Goal: Information Seeking & Learning: Learn about a topic

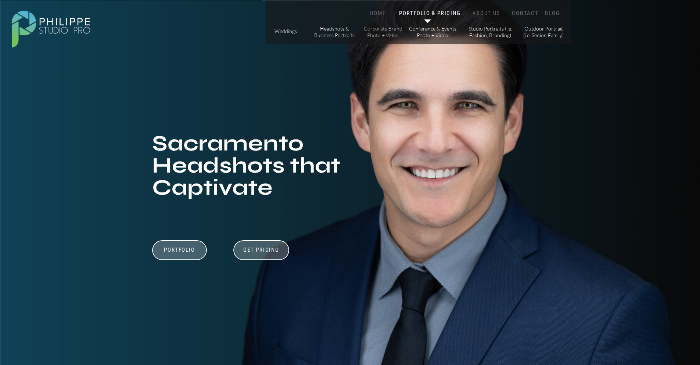
click at [374, 29] on p "Corporate Brand Photo + Video" at bounding box center [383, 31] width 42 height 13
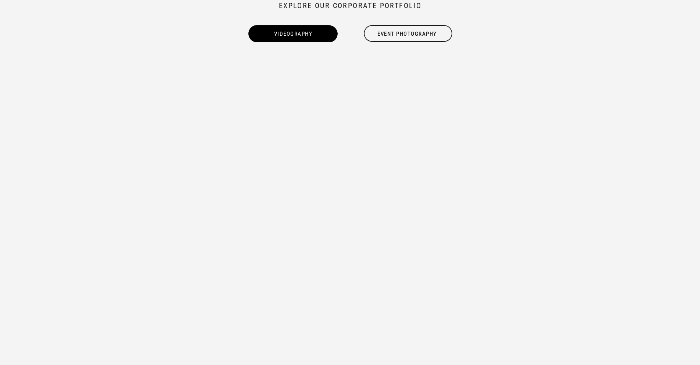
scroll to position [747, 0]
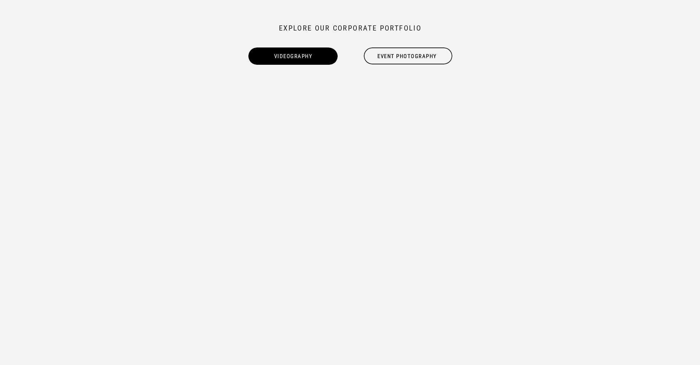
click at [269, 55] on div "Videography" at bounding box center [293, 56] width 90 height 8
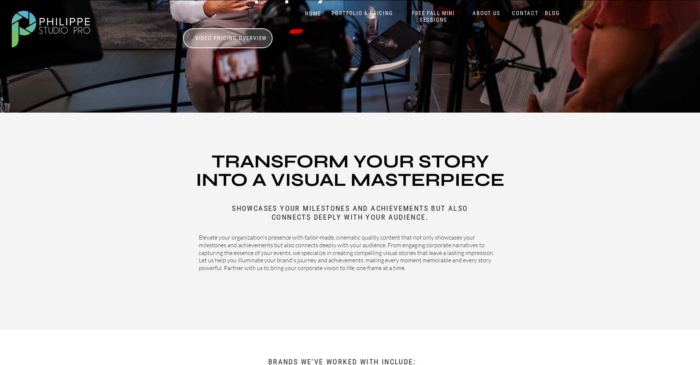
scroll to position [23, 0]
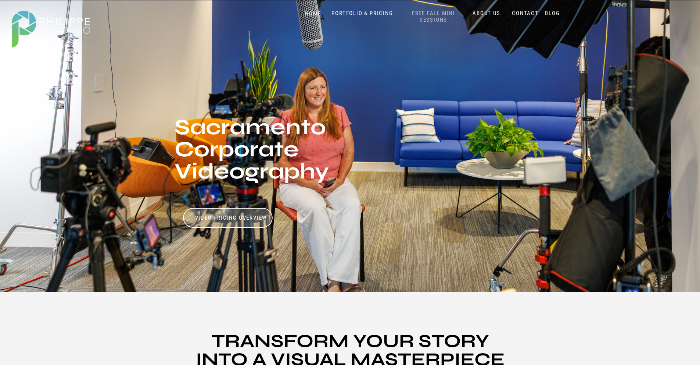
click at [436, 19] on nav "FREE FALL MINI SESSIONS" at bounding box center [433, 17] width 61 height 14
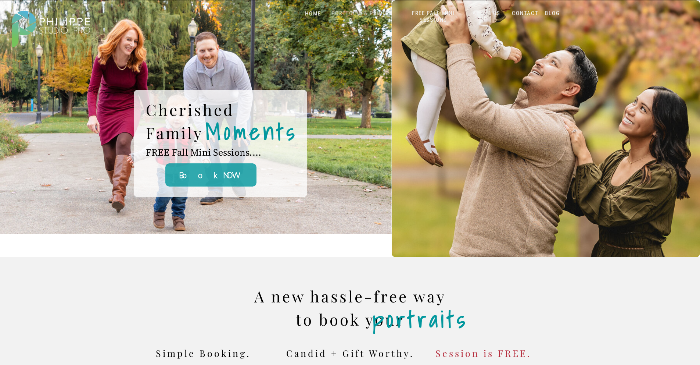
click at [363, 16] on nav "PORTFOLIO & PRICING" at bounding box center [362, 13] width 67 height 7
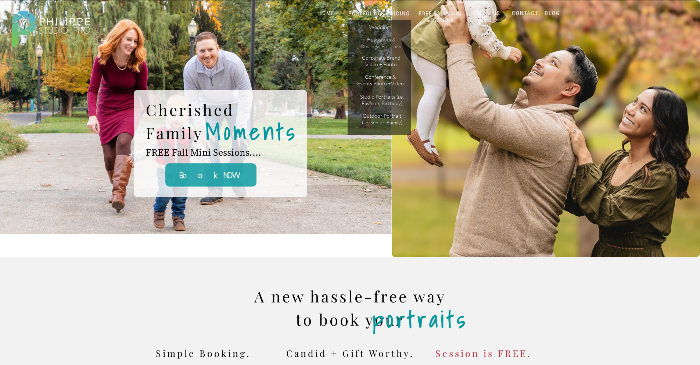
click at [377, 44] on p "Headshots & Business Portraits" at bounding box center [382, 42] width 42 height 13
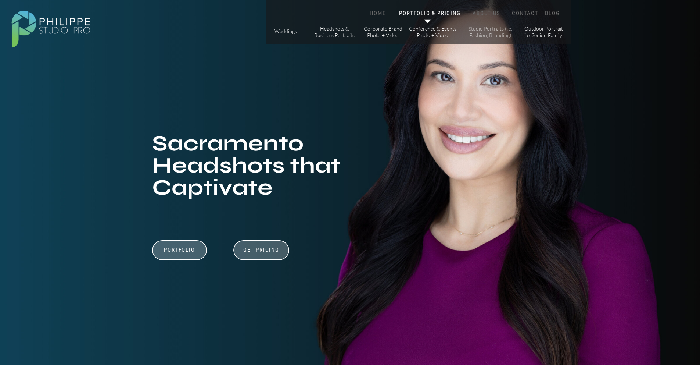
click at [468, 33] on p "Studio Portraits (i.e. Fashion, Branding)" at bounding box center [491, 31] width 50 height 13
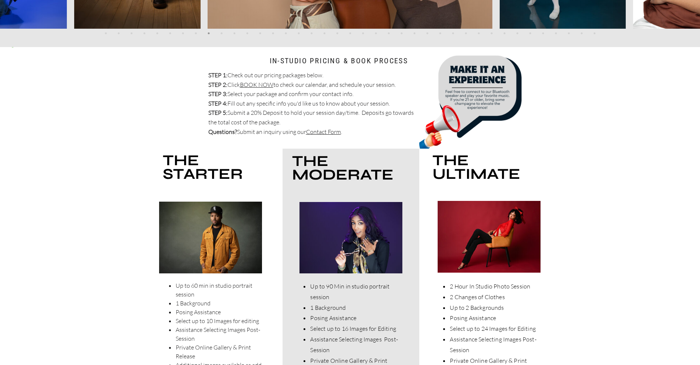
scroll to position [1552, 0]
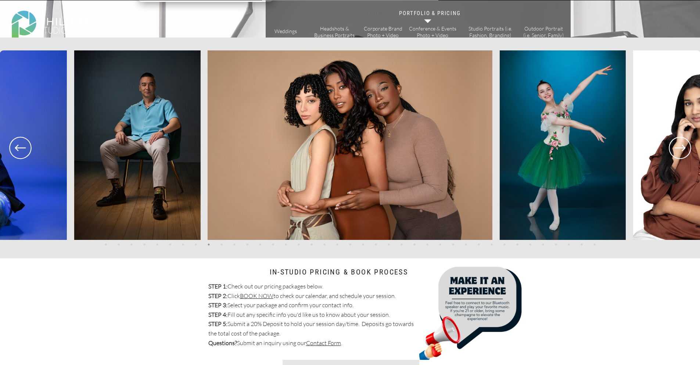
click at [15, 156] on icon at bounding box center [20, 147] width 26 height 27
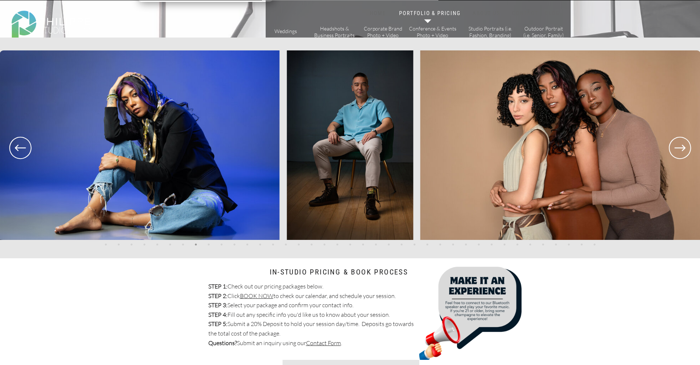
click at [19, 149] on icon at bounding box center [20, 147] width 26 height 27
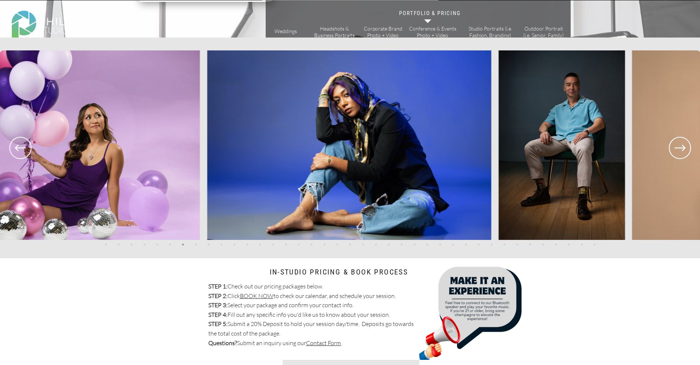
click at [20, 147] on icon at bounding box center [20, 147] width 11 height 6
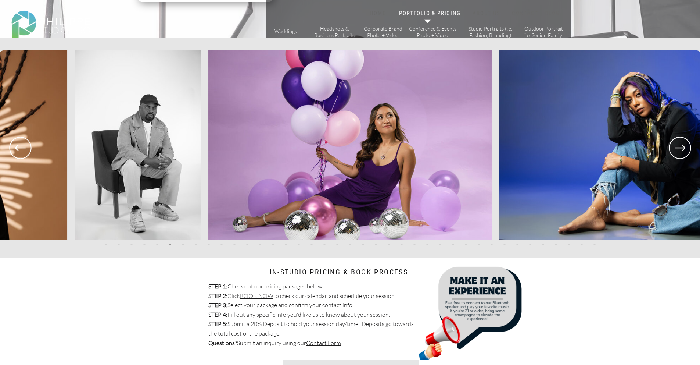
click at [21, 155] on icon at bounding box center [20, 147] width 26 height 27
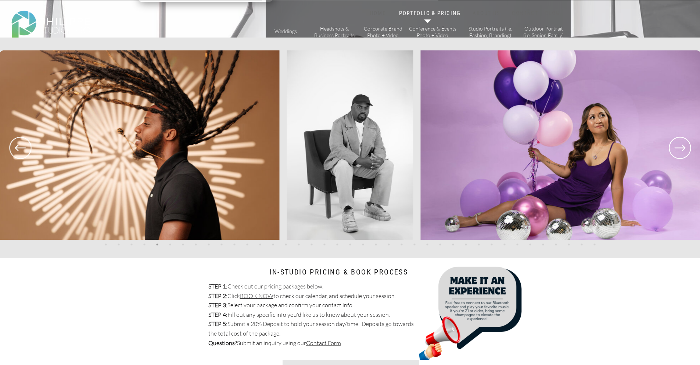
click at [20, 155] on icon at bounding box center [20, 147] width 26 height 27
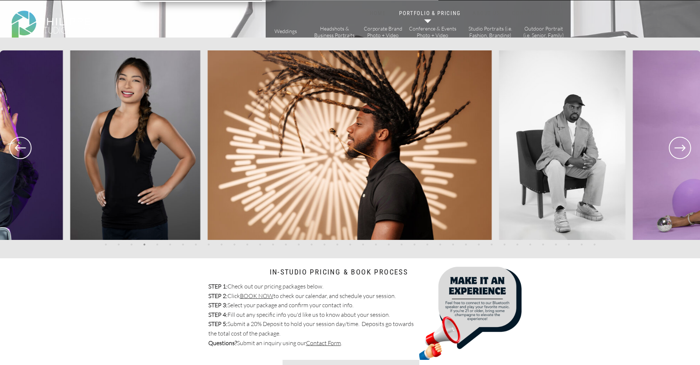
click at [20, 155] on icon at bounding box center [20, 147] width 26 height 27
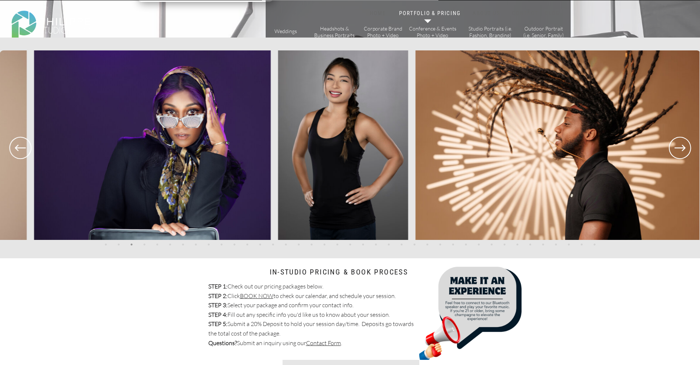
click at [20, 155] on icon at bounding box center [20, 147] width 26 height 27
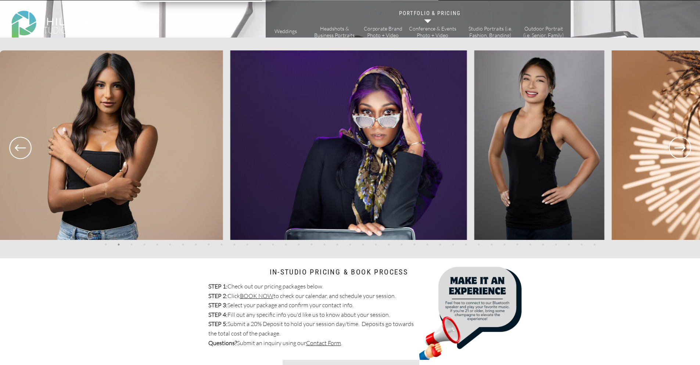
click at [20, 155] on icon at bounding box center [20, 147] width 26 height 27
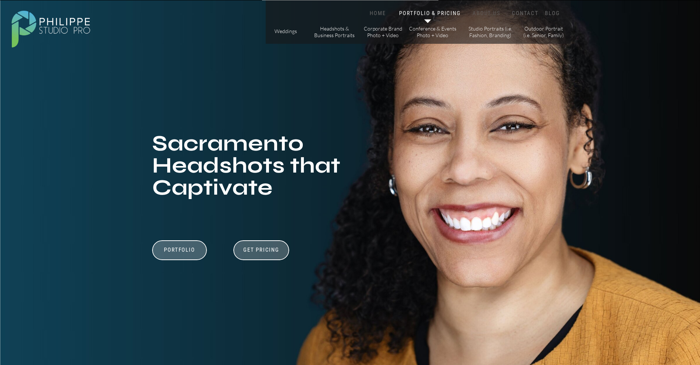
click at [488, 14] on nav "ABOUT US" at bounding box center [486, 13] width 31 height 7
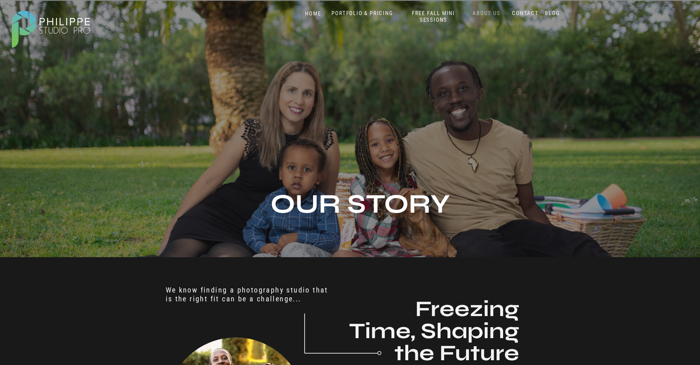
click at [483, 12] on nav "ABOUT US" at bounding box center [486, 13] width 31 height 7
click at [521, 14] on nav "CONTACT" at bounding box center [526, 13] width 30 height 7
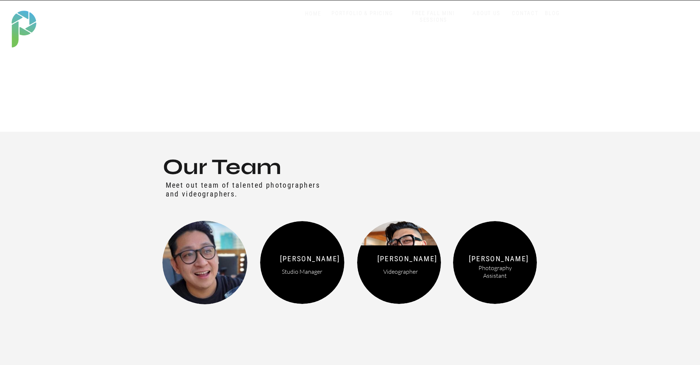
scroll to position [888, 0]
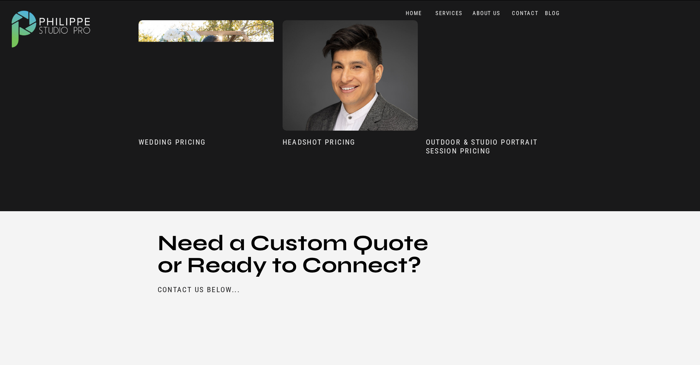
scroll to position [623, 0]
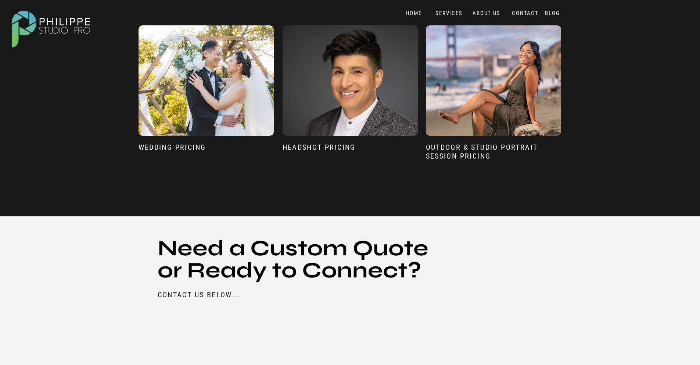
click at [471, 82] on div at bounding box center [493, 80] width 135 height 110
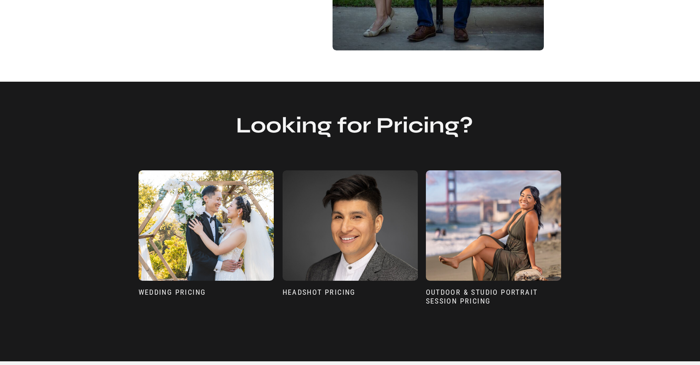
scroll to position [637, 0]
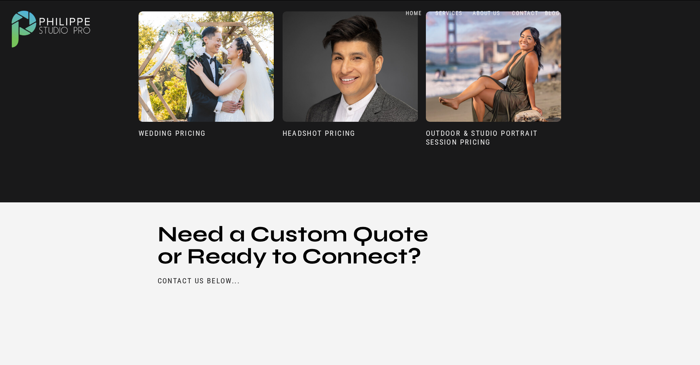
click at [434, 138] on h3 "Outdoor & Studio Portrait Session Pricing" at bounding box center [494, 140] width 136 height 23
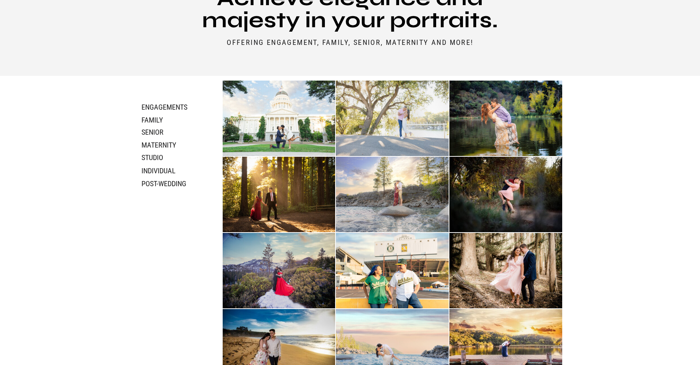
scroll to position [407, 0]
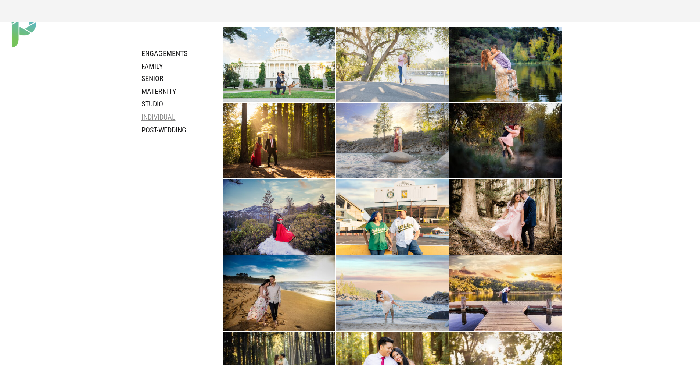
click at [171, 115] on h3 "individual" at bounding box center [170, 116] width 57 height 9
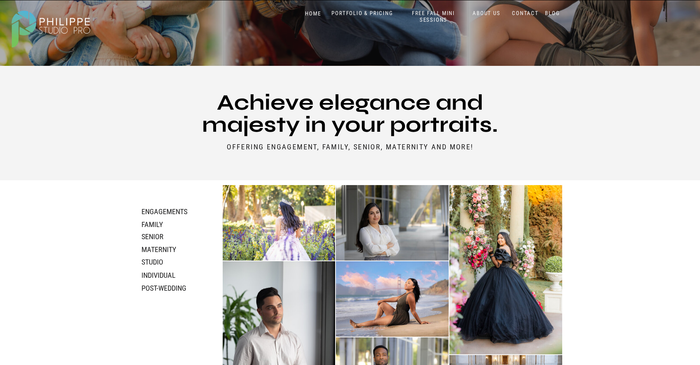
scroll to position [0, 0]
